Goal: Transaction & Acquisition: Purchase product/service

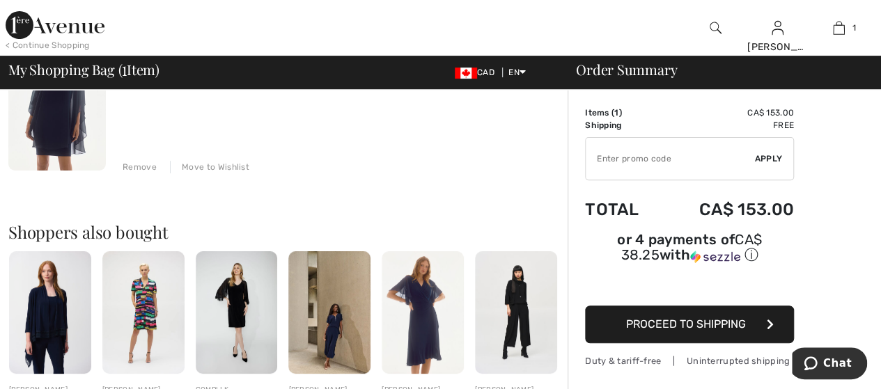
scroll to position [188, 0]
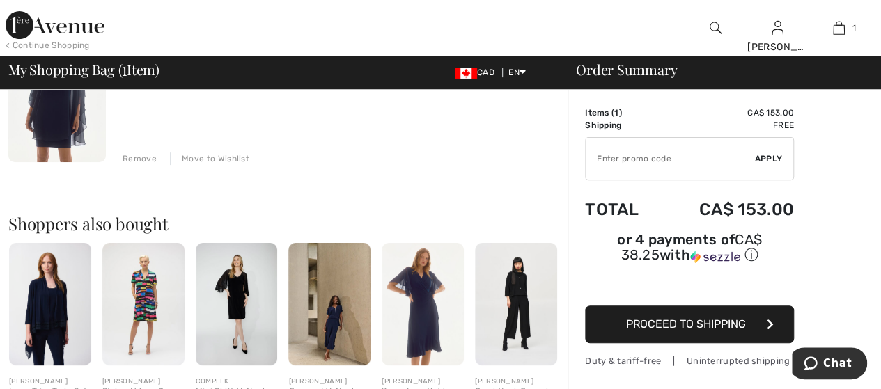
click at [721, 318] on span "Proceed to Shipping" at bounding box center [686, 324] width 120 height 13
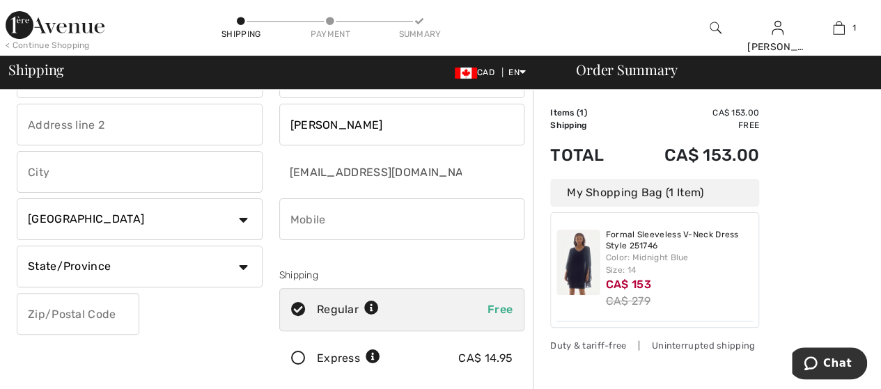
scroll to position [99, 0]
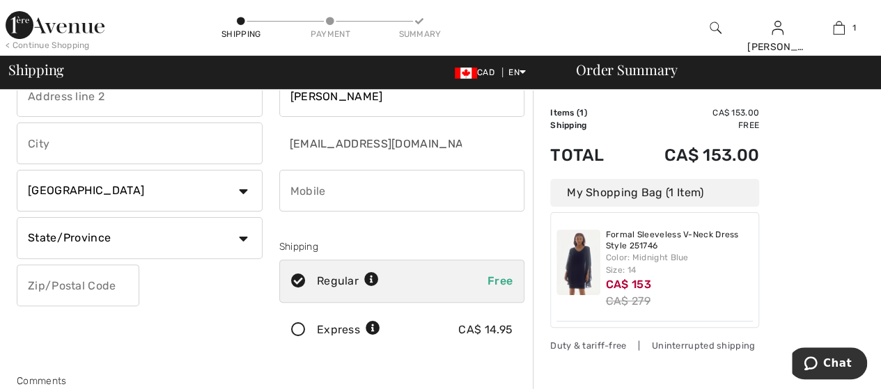
click at [297, 194] on input "phone" at bounding box center [402, 191] width 246 height 42
type input "5199811357"
type input "[STREET_ADDRESS]"
type input "[GEOGRAPHIC_DATA]"
select select "ON"
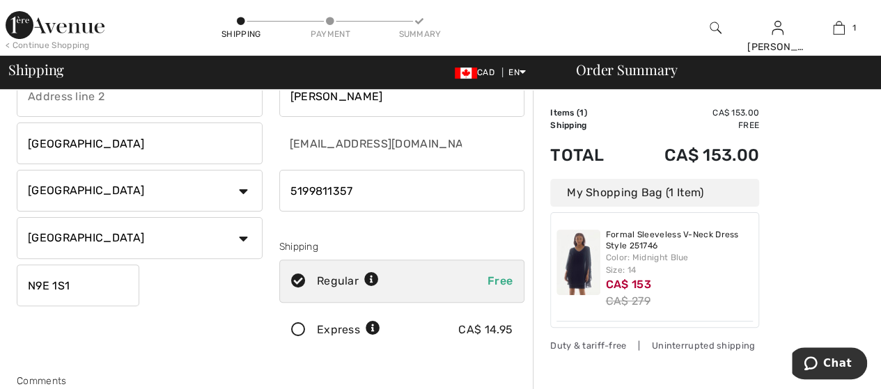
type input "N9E1S1"
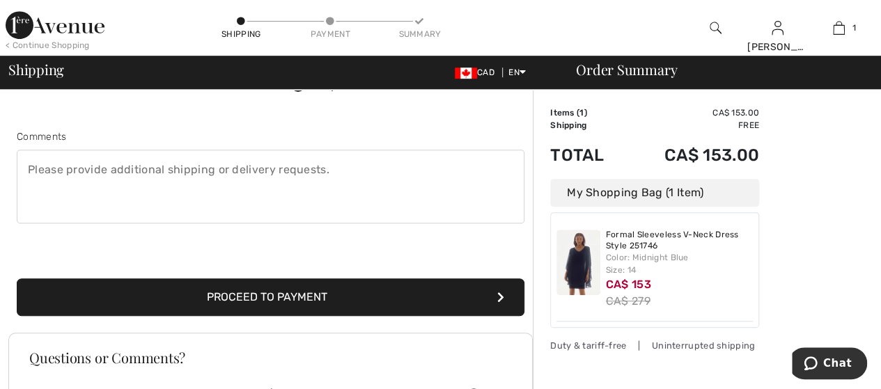
scroll to position [340, 0]
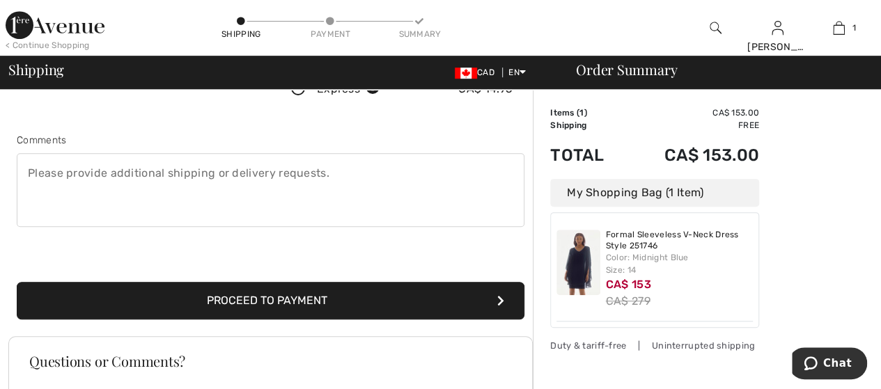
click at [318, 303] on button "Proceed to Payment" at bounding box center [271, 301] width 508 height 38
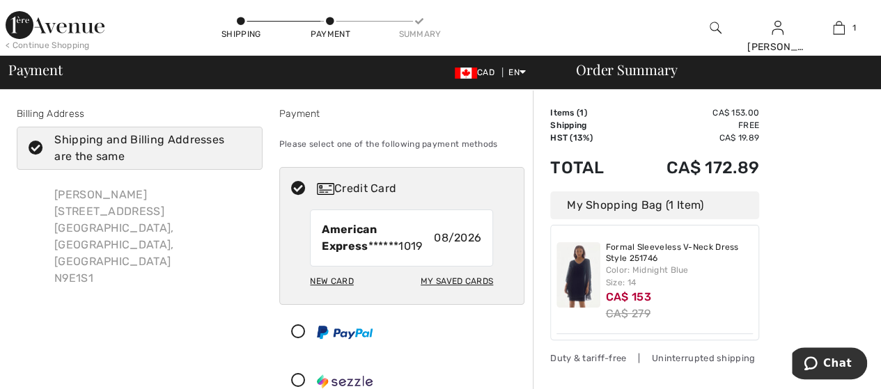
click at [455, 282] on div "My Saved Cards" at bounding box center [457, 281] width 72 height 24
radio input "true"
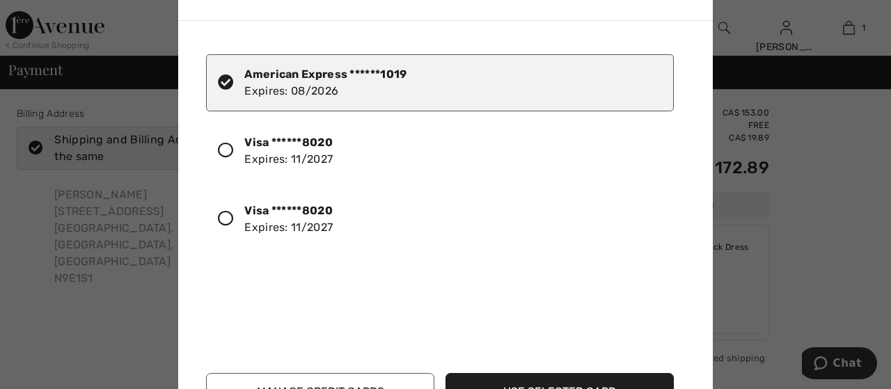
click at [327, 75] on strong "American Express ******1019" at bounding box center [325, 74] width 162 height 13
click at [325, 84] on div "American Express ******1019 Expires: [CREDIT_CARD_DATA]" at bounding box center [325, 82] width 162 height 33
click at [604, 379] on button "Use Selected Card" at bounding box center [560, 392] width 228 height 38
click at [305, 146] on strong "Visa ******8020" at bounding box center [288, 142] width 88 height 13
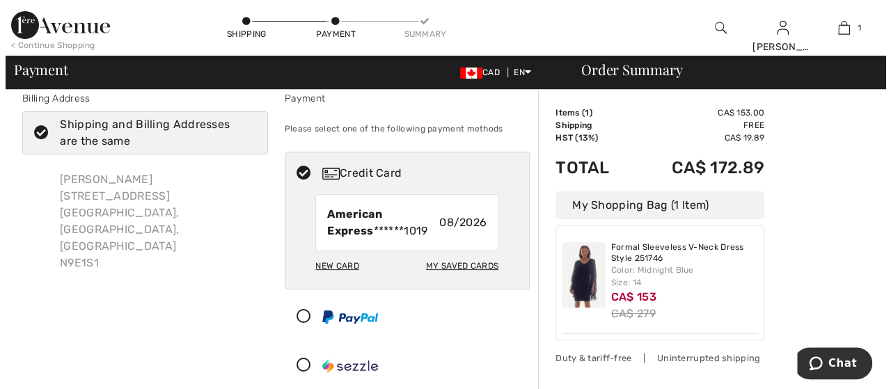
scroll to position [15, 0]
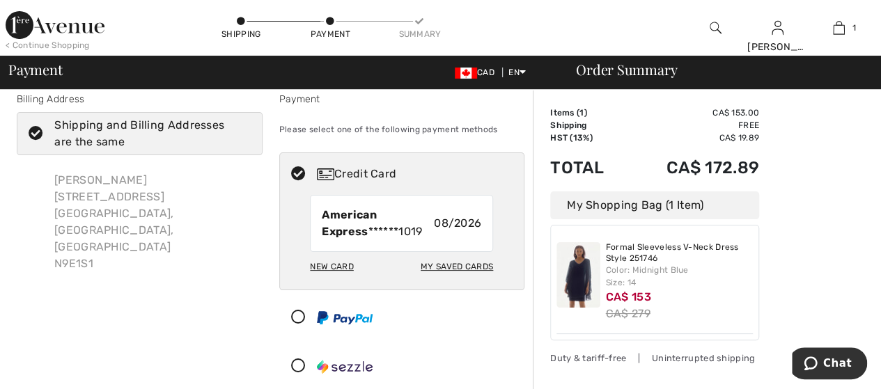
click at [460, 223] on span "08/2026" at bounding box center [457, 223] width 47 height 17
click at [375, 218] on strong "American Express" at bounding box center [349, 223] width 54 height 30
click at [297, 172] on icon at bounding box center [298, 174] width 37 height 15
click at [295, 171] on icon at bounding box center [298, 174] width 37 height 15
click at [453, 268] on div "My Saved Cards" at bounding box center [457, 267] width 72 height 24
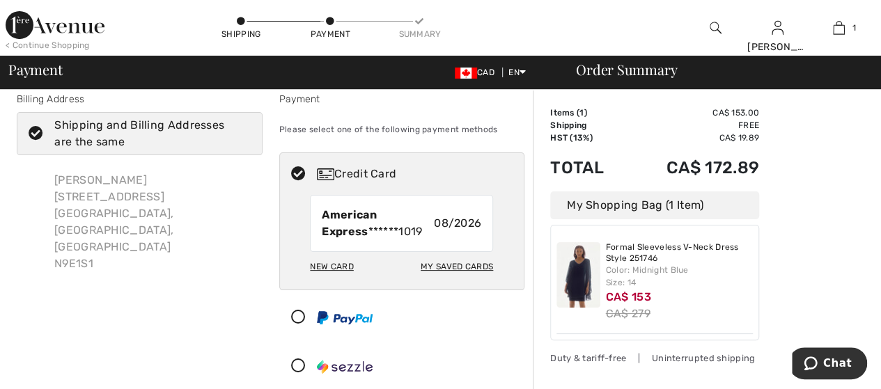
radio input "true"
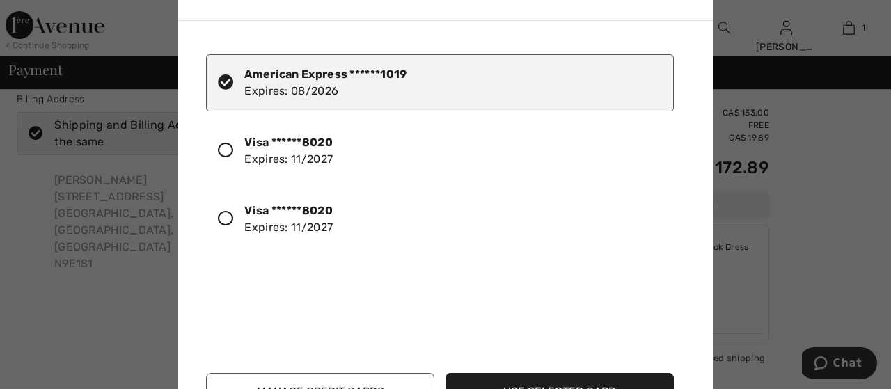
click at [224, 146] on icon at bounding box center [225, 150] width 15 height 15
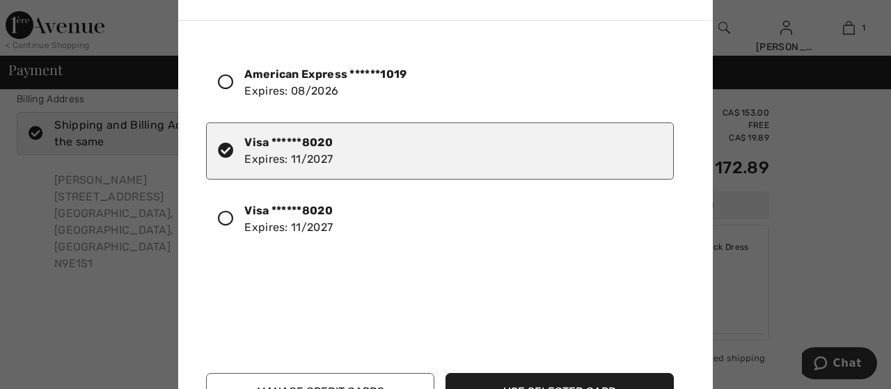
click at [602, 379] on button "Use Selected Card" at bounding box center [560, 392] width 228 height 38
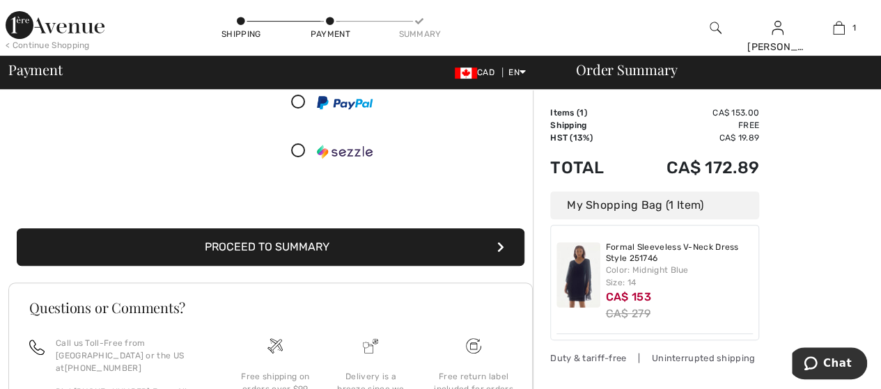
scroll to position [214, 0]
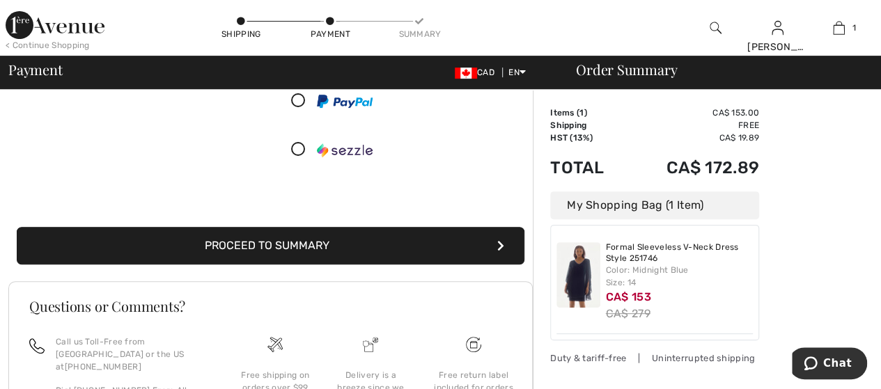
click at [351, 244] on button "Proceed to Summary" at bounding box center [271, 246] width 508 height 38
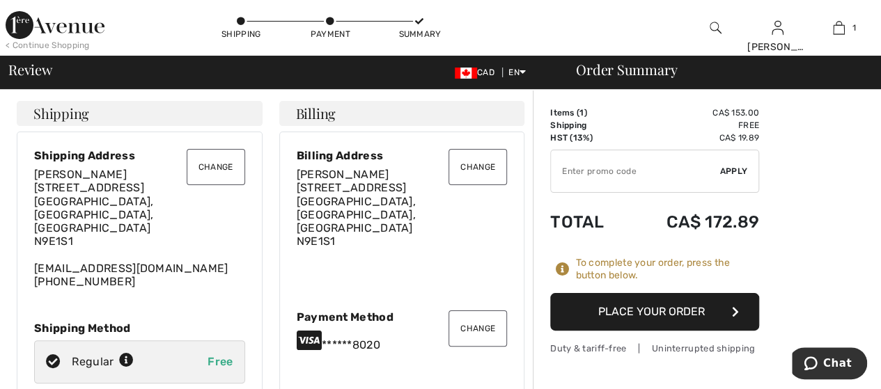
click at [691, 310] on button "Place Your Order" at bounding box center [654, 312] width 209 height 38
